Goal: Task Accomplishment & Management: Manage account settings

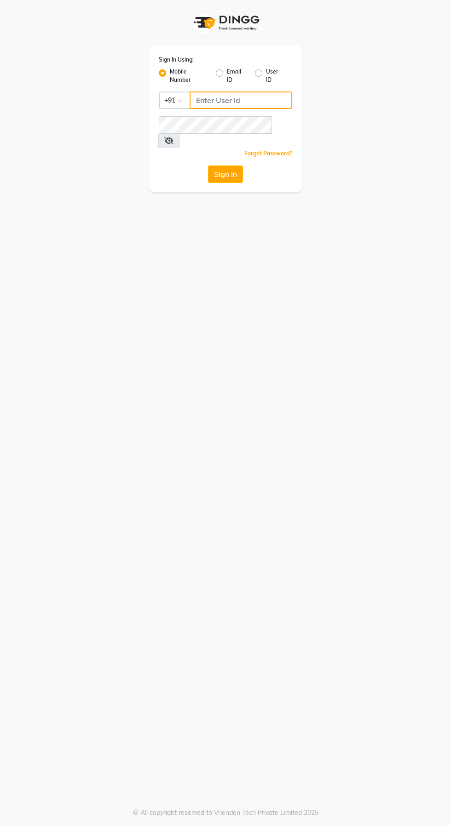
click at [270, 103] on input "Username" at bounding box center [240, 100] width 103 height 17
type input "6374670818"
click at [208, 166] on button "Sign In" at bounding box center [225, 174] width 35 height 17
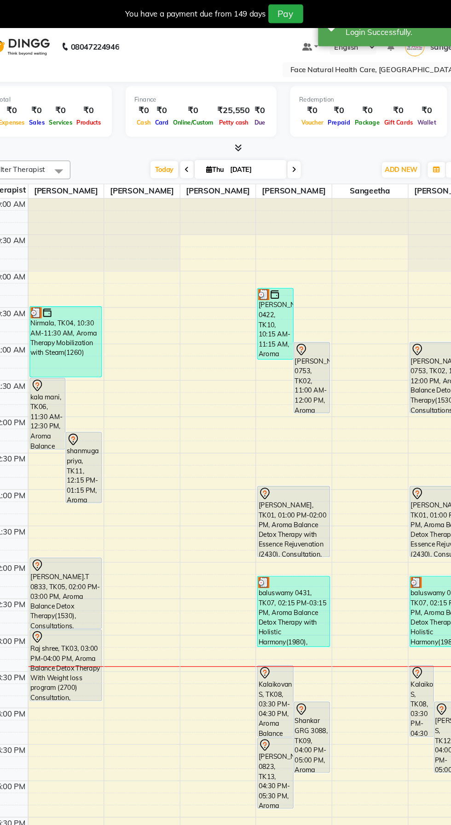
click at [293, 433] on div "[PERSON_NAME], TK01, 01:00 PM-02:00 PM, Aroma Balance Detox Therapy with Essenc…" at bounding box center [286, 435] width 59 height 58
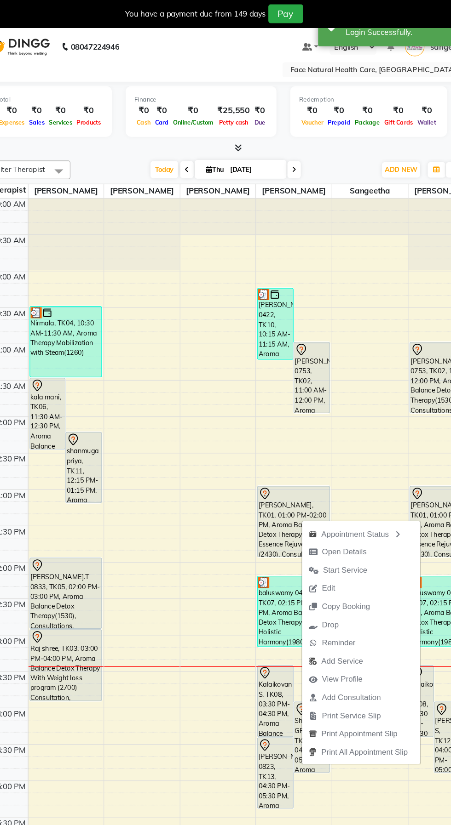
click at [353, 472] on span "Start Service" at bounding box center [324, 475] width 60 height 15
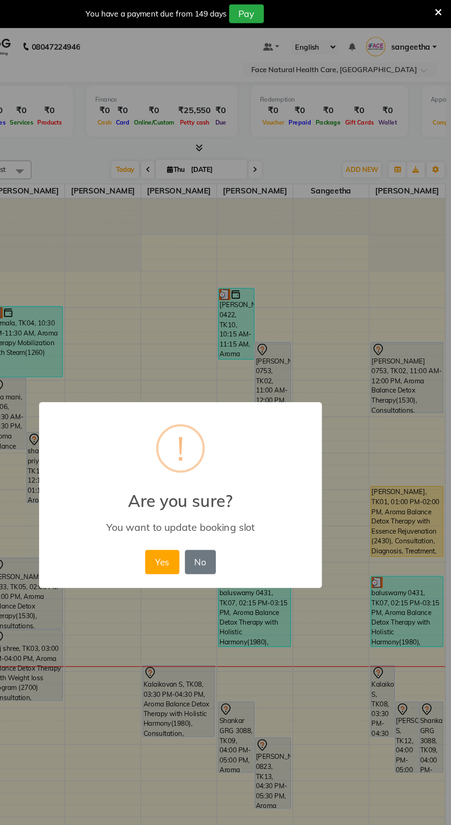
click at [251, 464] on button "No" at bounding box center [242, 468] width 26 height 20
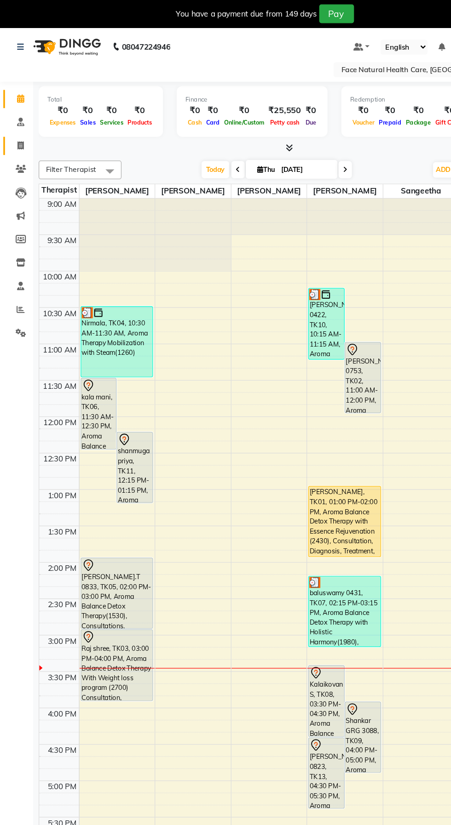
click at [17, 121] on icon at bounding box center [17, 121] width 5 height 7
select select "service"
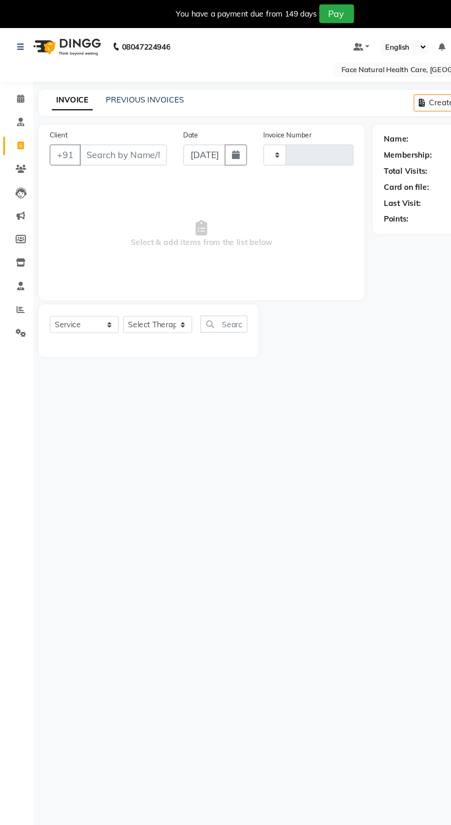
type input "1281"
select select "5675"
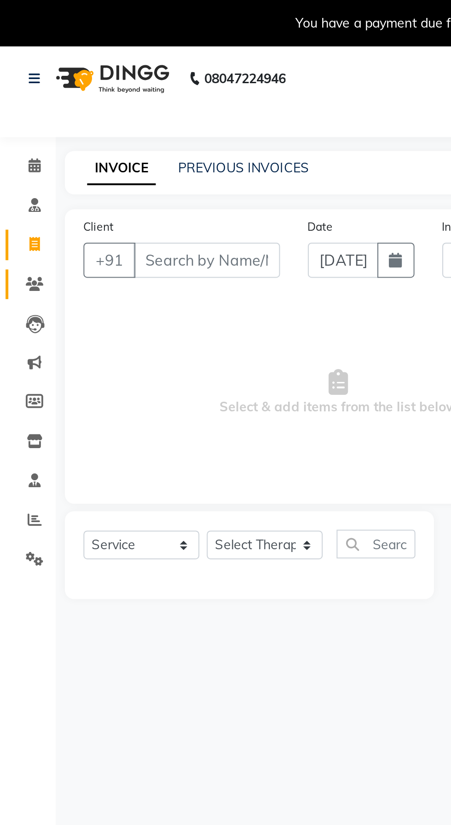
click at [18, 141] on icon at bounding box center [17, 140] width 9 height 7
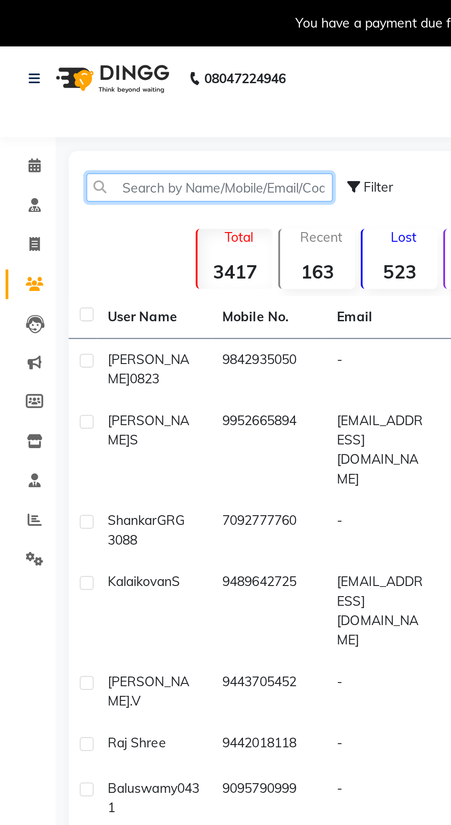
click at [104, 94] on input "text" at bounding box center [104, 93] width 122 height 14
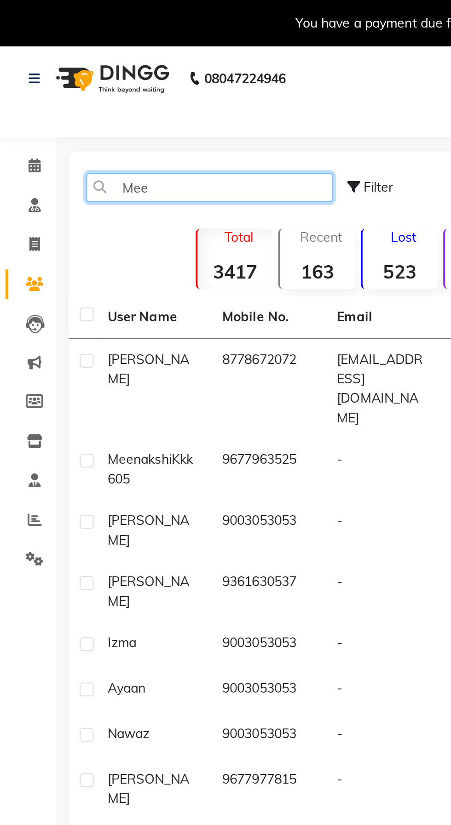
type input "Mee"
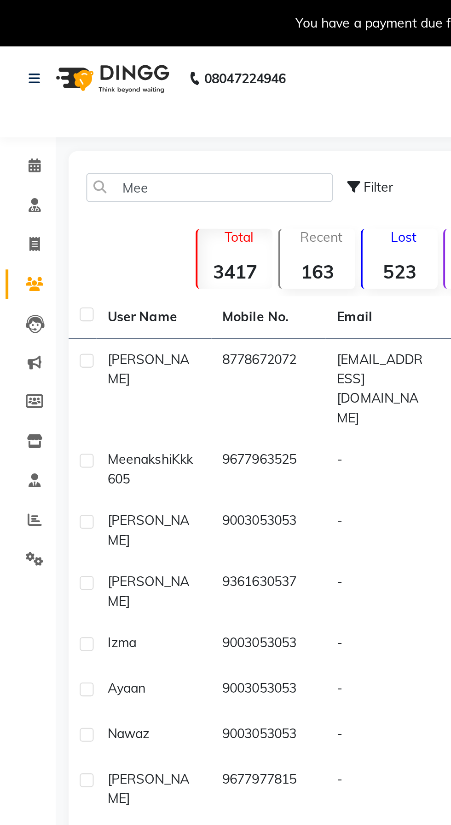
click at [167, 180] on td "[EMAIL_ADDRESS][DOMAIN_NAME]" at bounding box center [189, 193] width 57 height 50
